Goal: Task Accomplishment & Management: Manage account settings

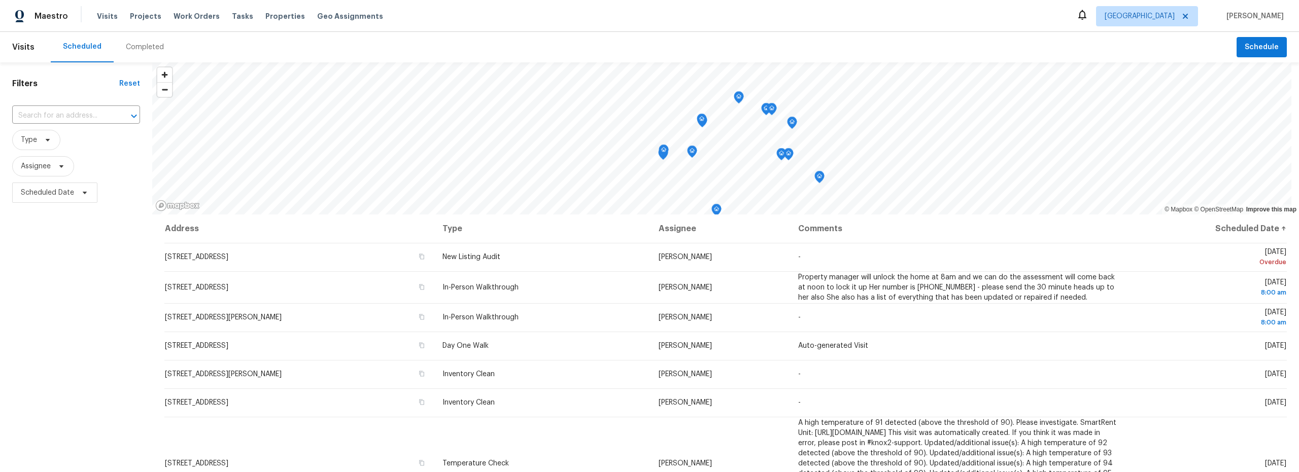
scroll to position [203, 0]
click at [53, 165] on span "Assignee" at bounding box center [43, 166] width 62 height 20
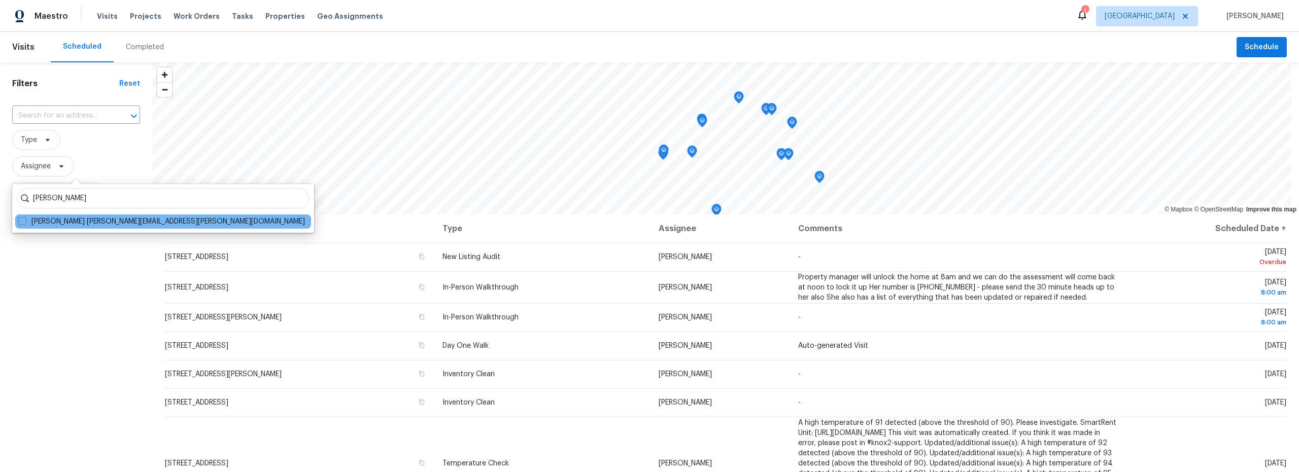
type input "john perkins"
click at [62, 227] on div "John Perkins john.perkins@opendoor.com" at bounding box center [163, 222] width 296 height 14
click at [57, 223] on label "John Perkins john.perkins@opendoor.com" at bounding box center [161, 222] width 287 height 10
click at [25, 223] on input "John Perkins john.perkins@opendoor.com" at bounding box center [21, 220] width 7 height 7
checkbox input "true"
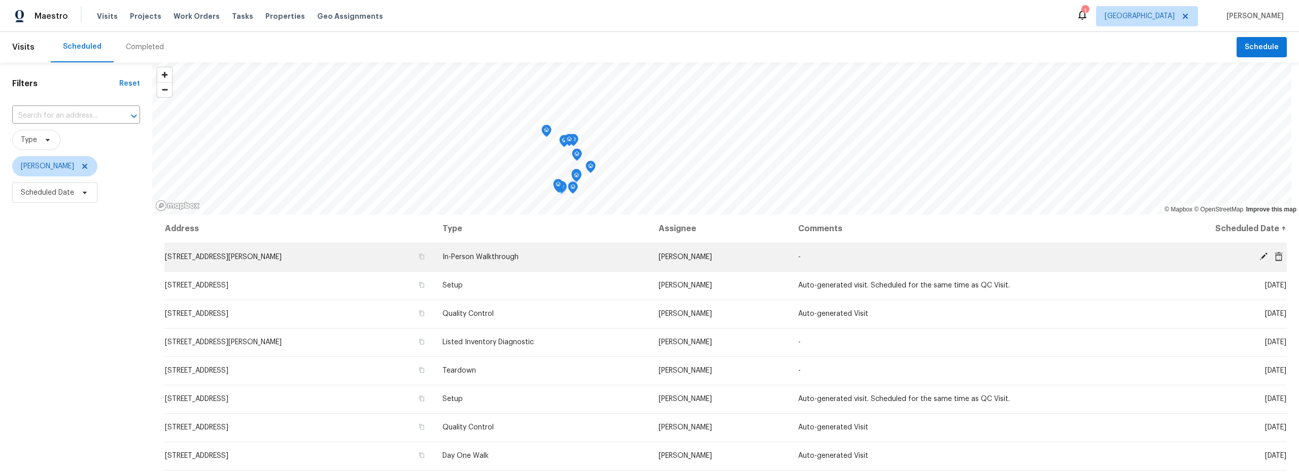
click at [1259, 259] on icon at bounding box center [1263, 256] width 9 height 9
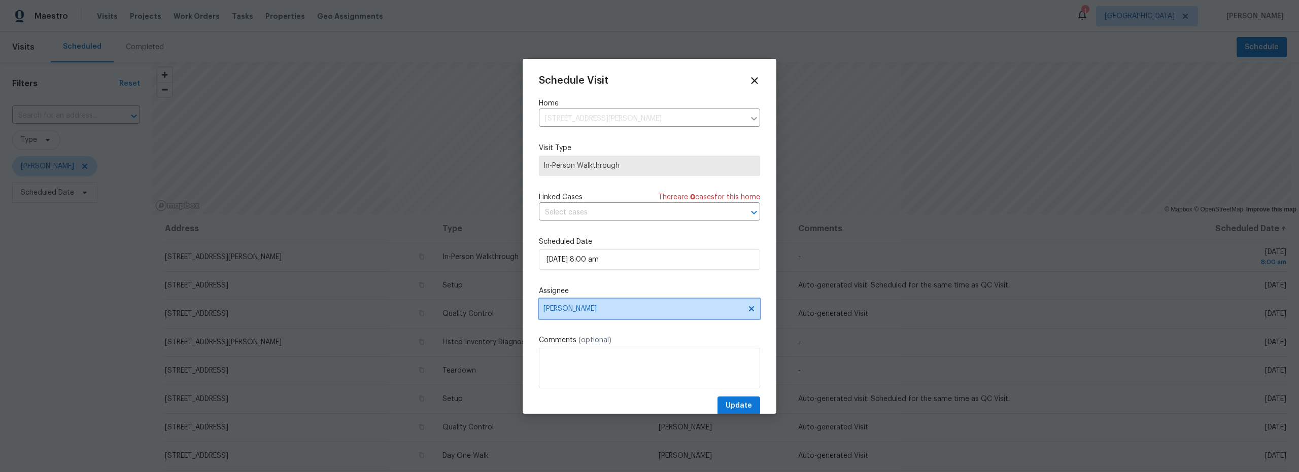
click at [625, 307] on span "John Perkins" at bounding box center [642, 309] width 199 height 8
type input "ste"
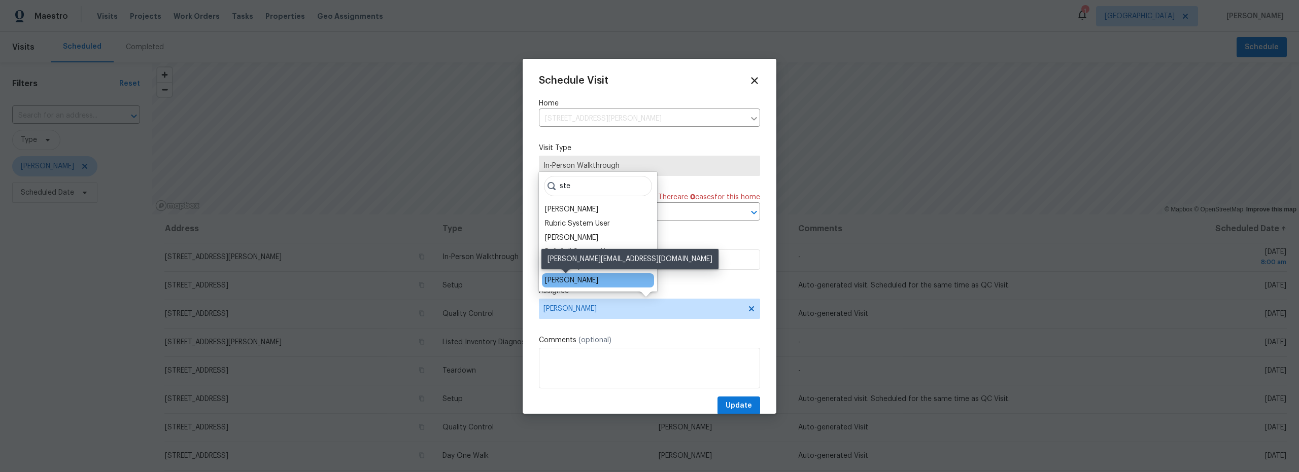
click at [568, 285] on div "[PERSON_NAME]" at bounding box center [571, 280] width 53 height 10
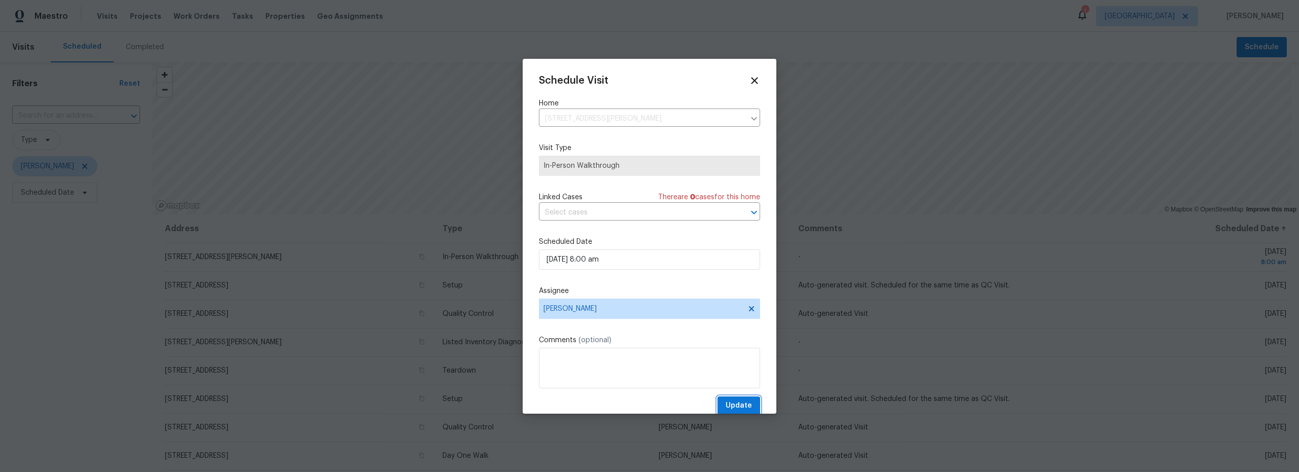
click at [739, 405] on span "Update" at bounding box center [738, 406] width 26 height 13
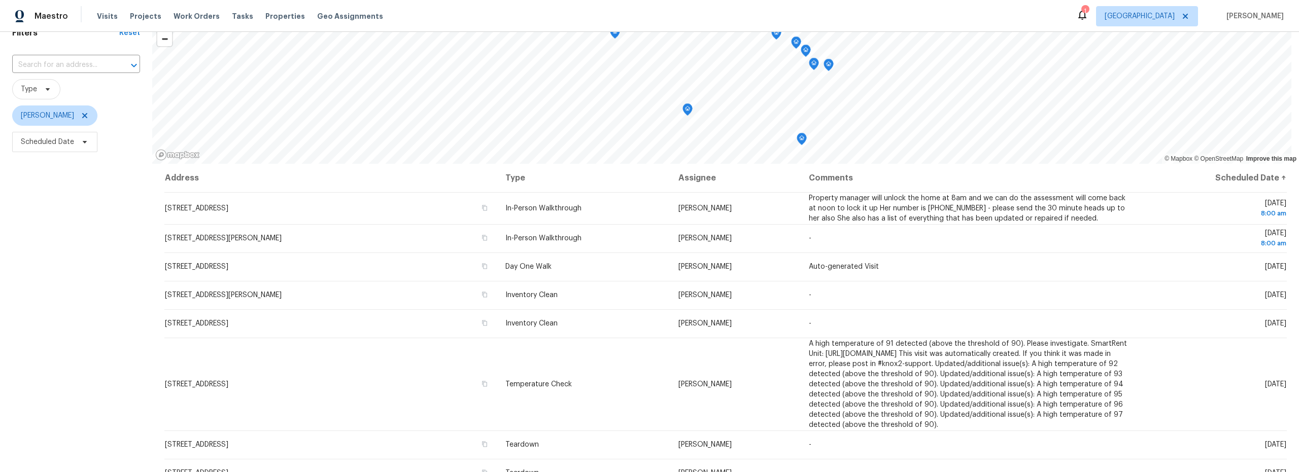
scroll to position [34, 0]
